Goal: Task Accomplishment & Management: Use online tool/utility

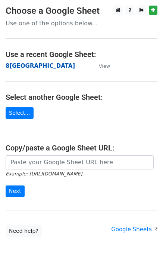
click at [21, 66] on strong "8[GEOGRAPHIC_DATA]" at bounding box center [40, 66] width 69 height 7
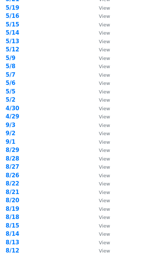
scroll to position [100, 0]
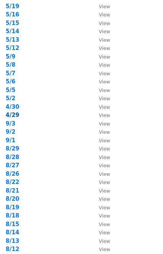
click at [14, 115] on strong "4/29" at bounding box center [13, 115] width 14 height 7
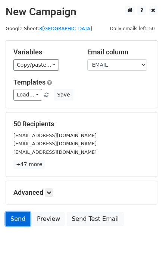
click at [21, 223] on link "Send" at bounding box center [18, 219] width 25 height 14
